Goal: Check status: Check status

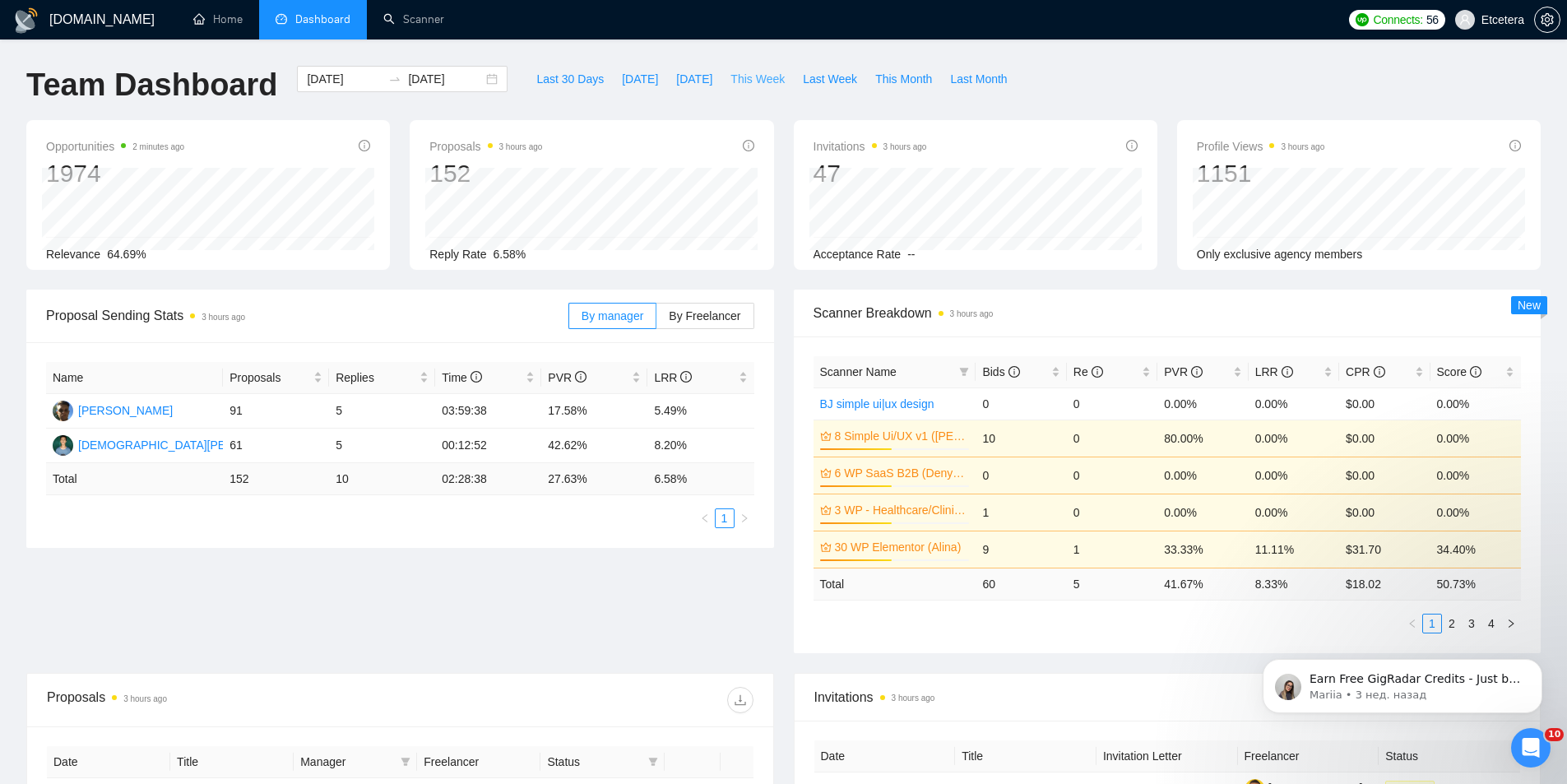
click at [752, 79] on span "This Week" at bounding box center [758, 79] width 55 height 18
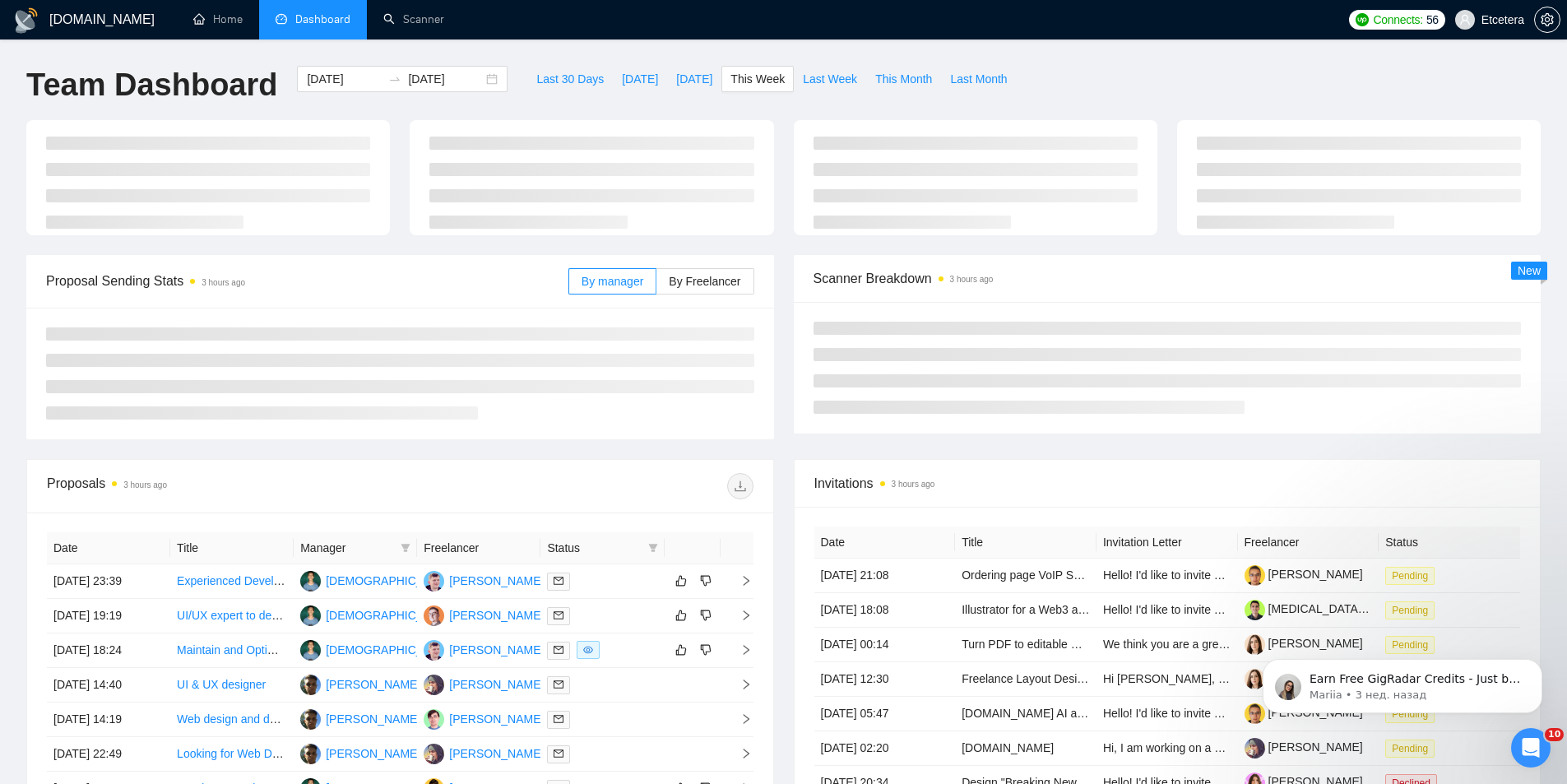
type input "[DATE]"
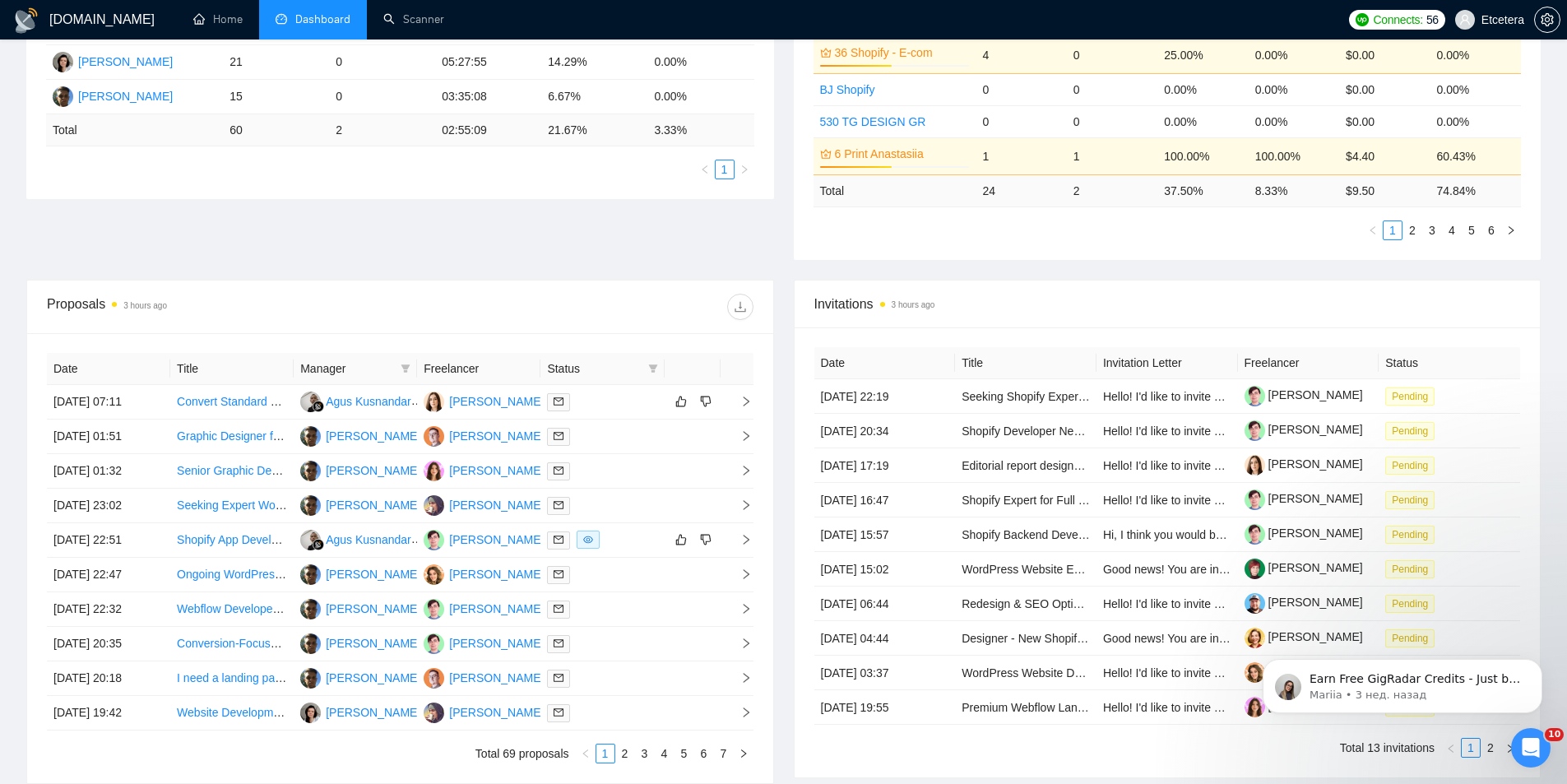
scroll to position [530, 0]
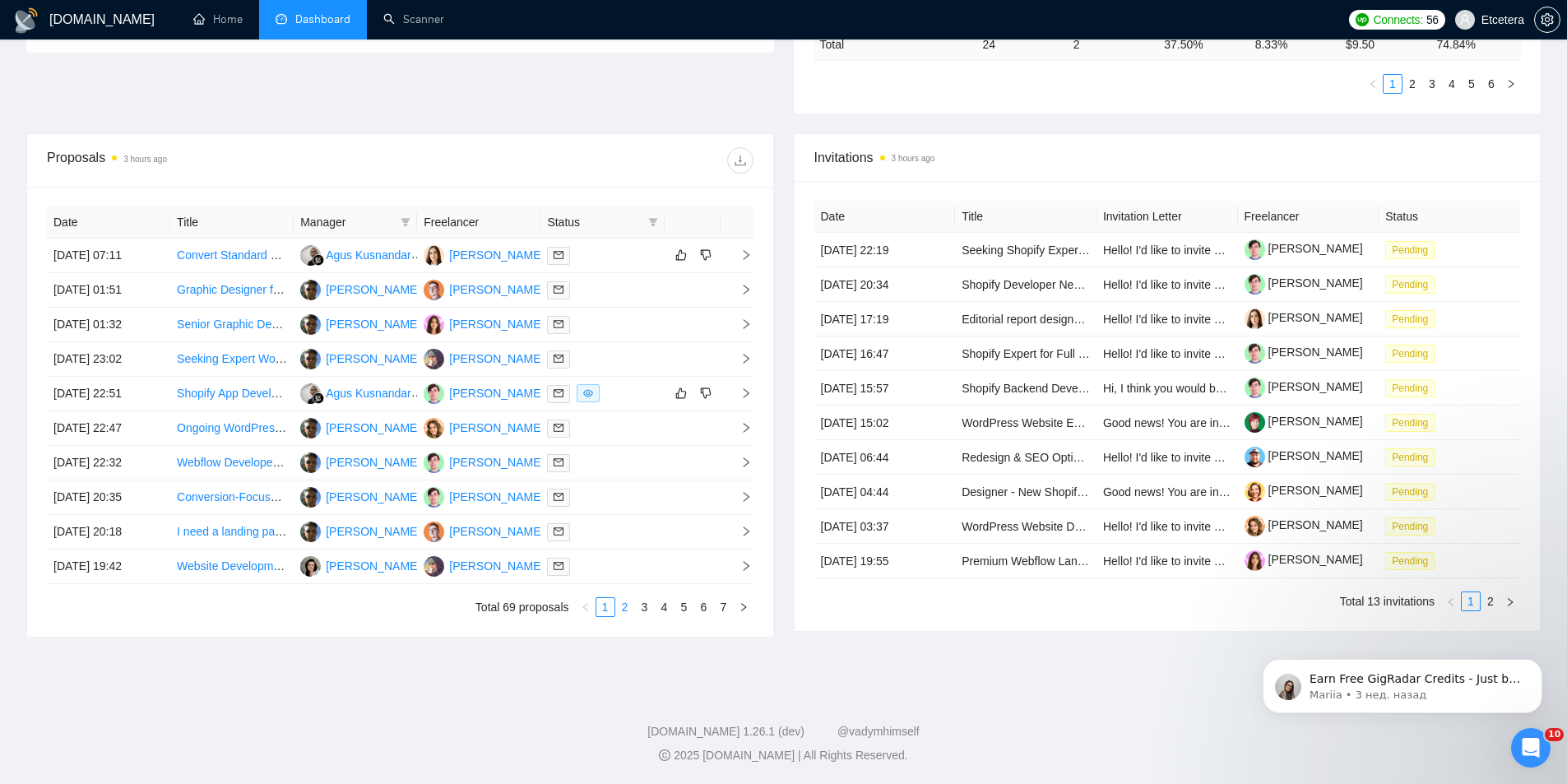
click at [622, 607] on link "2" at bounding box center [625, 606] width 18 height 18
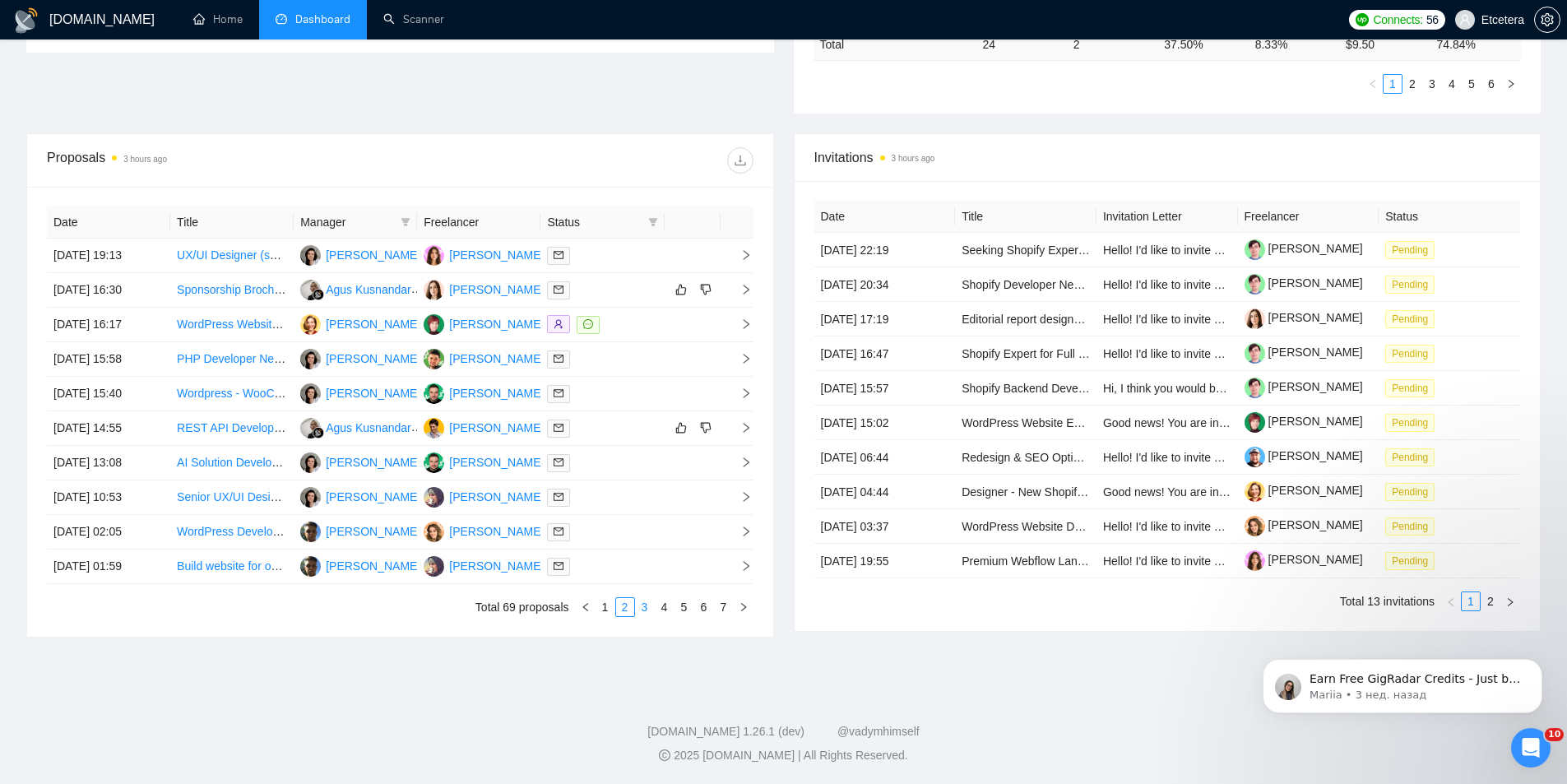
click at [645, 606] on link "3" at bounding box center [645, 606] width 18 height 18
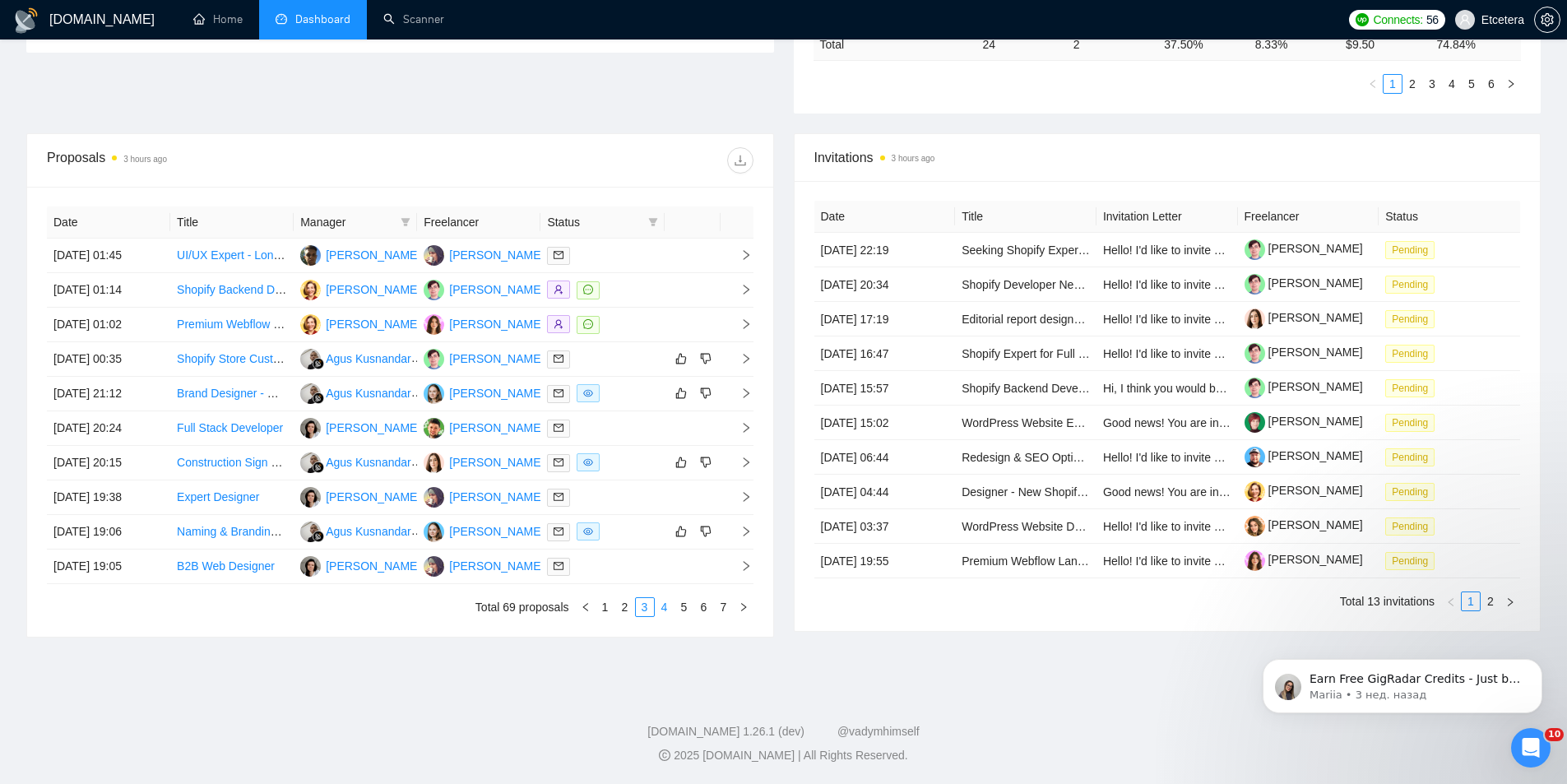
click at [662, 609] on link "4" at bounding box center [665, 606] width 18 height 18
click at [685, 608] on link "5" at bounding box center [684, 606] width 18 height 18
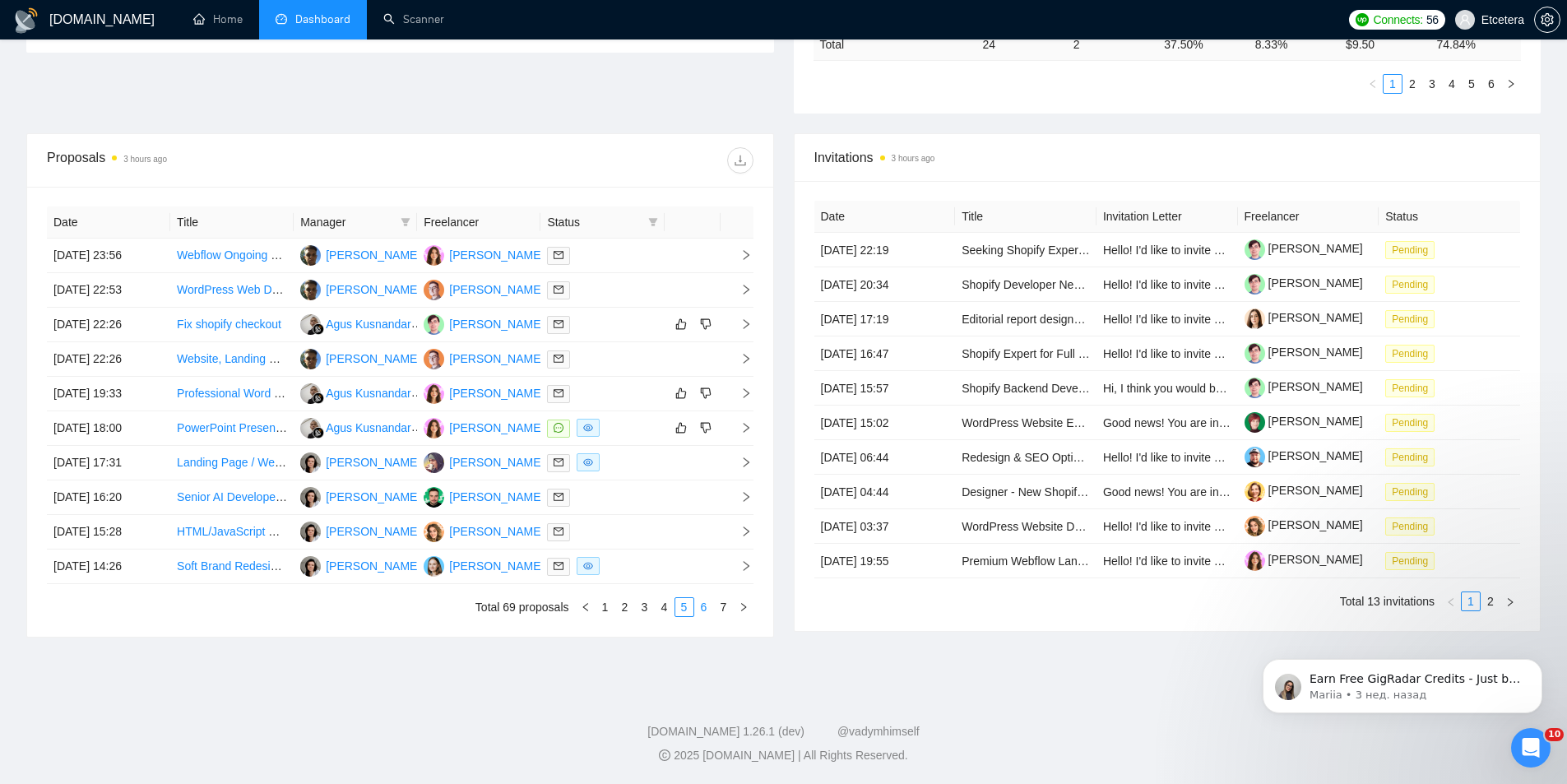
click at [702, 610] on link "6" at bounding box center [704, 606] width 18 height 18
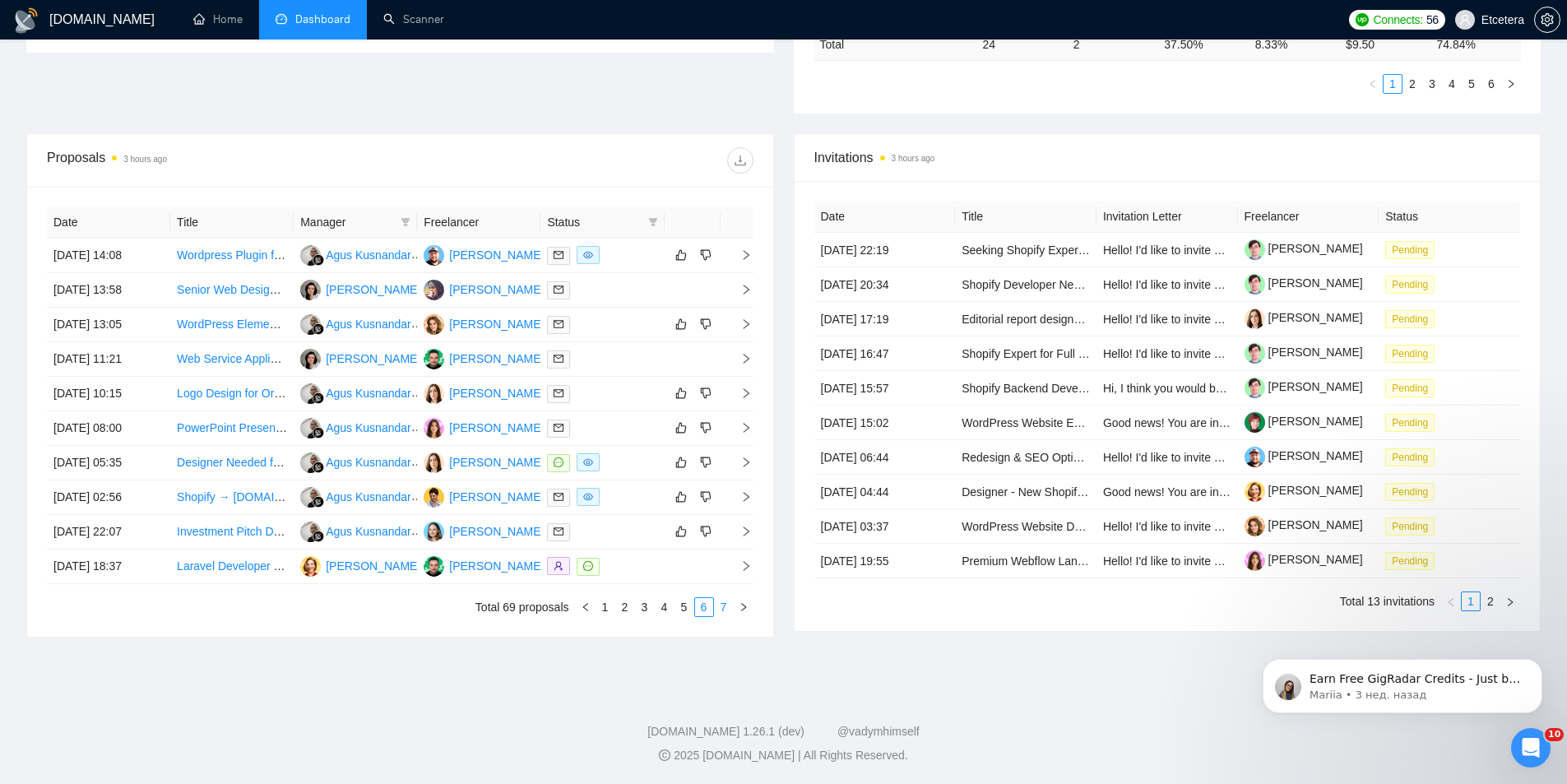
click at [718, 608] on link "7" at bounding box center [724, 606] width 18 height 18
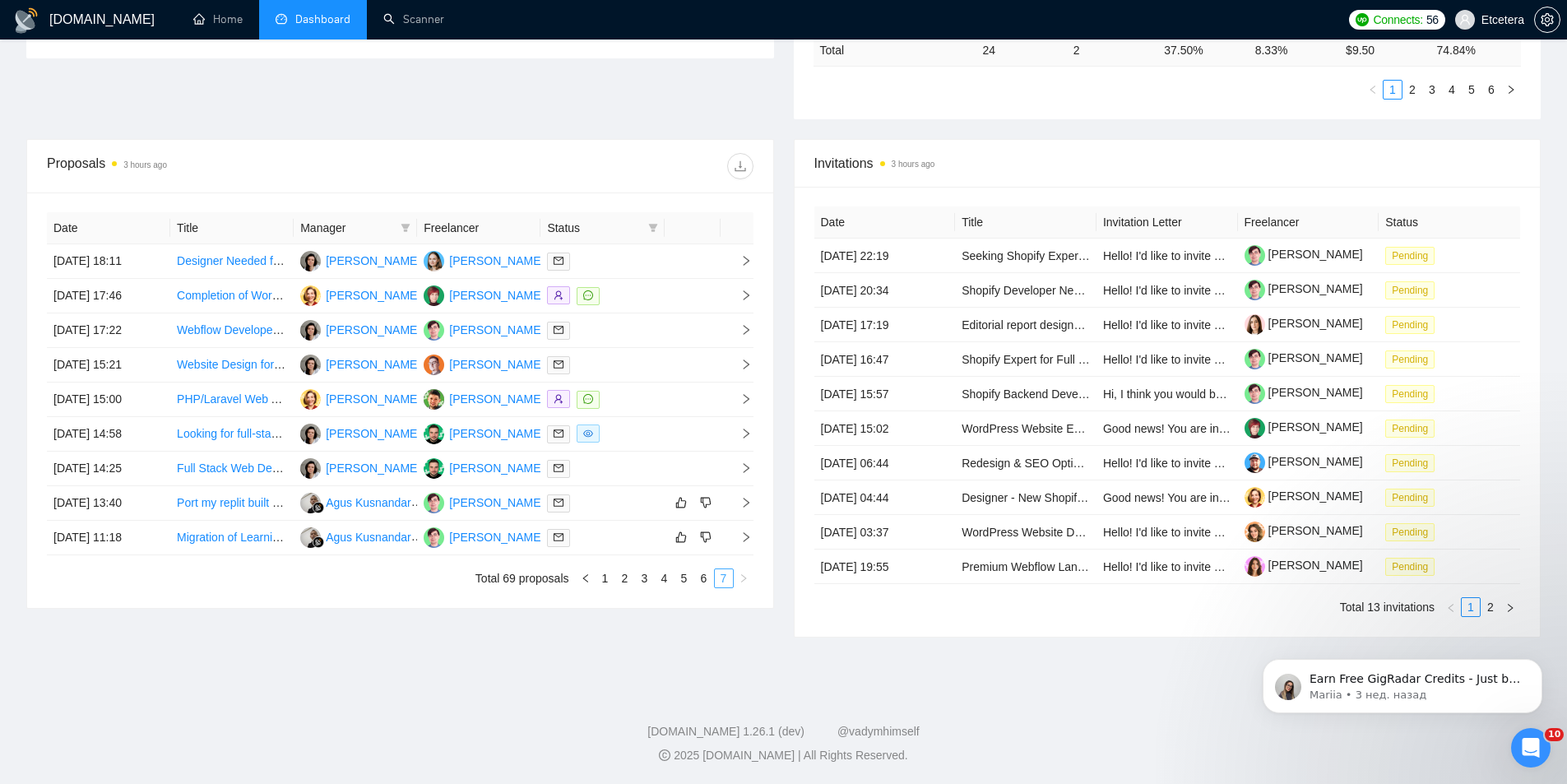
scroll to position [524, 0]
click at [605, 585] on link "1" at bounding box center [605, 577] width 18 height 18
